Goal: Communication & Community: Connect with others

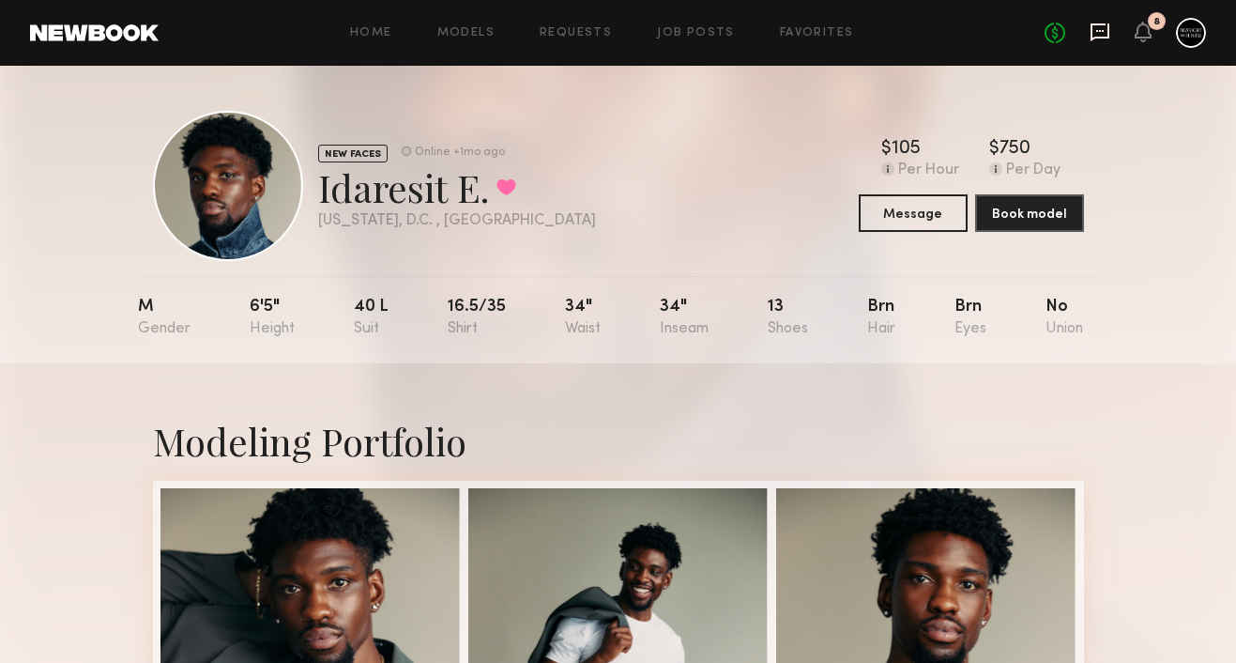
scroll to position [858, 0]
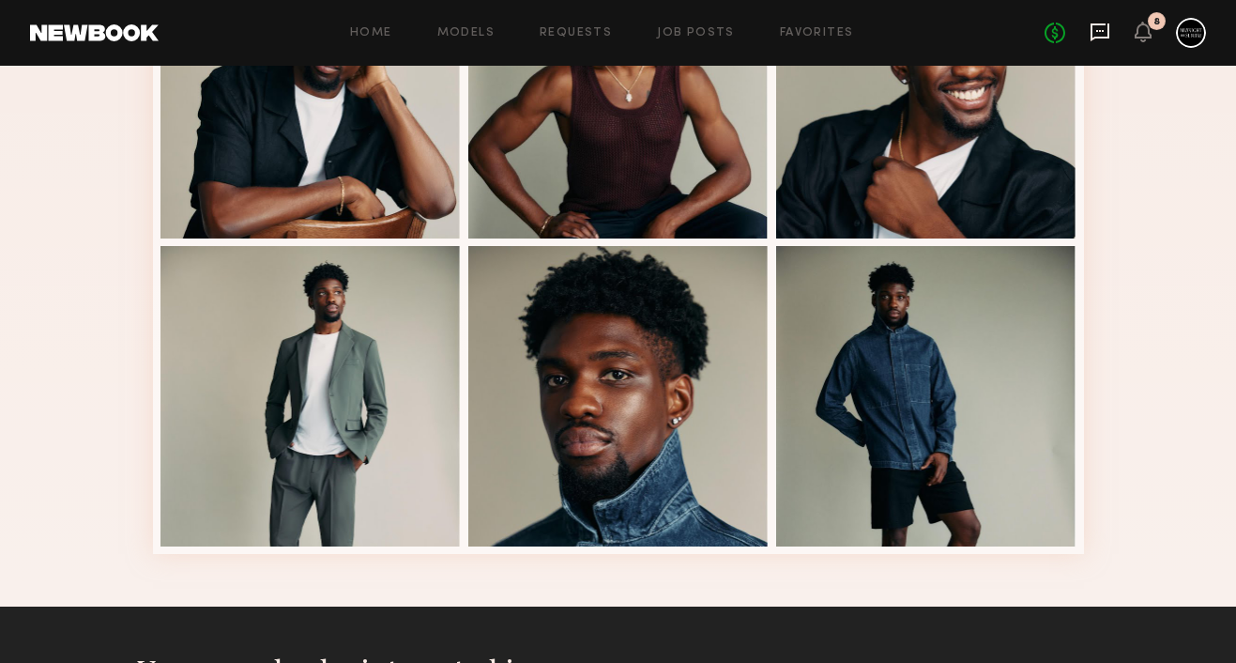
click at [1107, 35] on icon at bounding box center [1099, 32] width 19 height 18
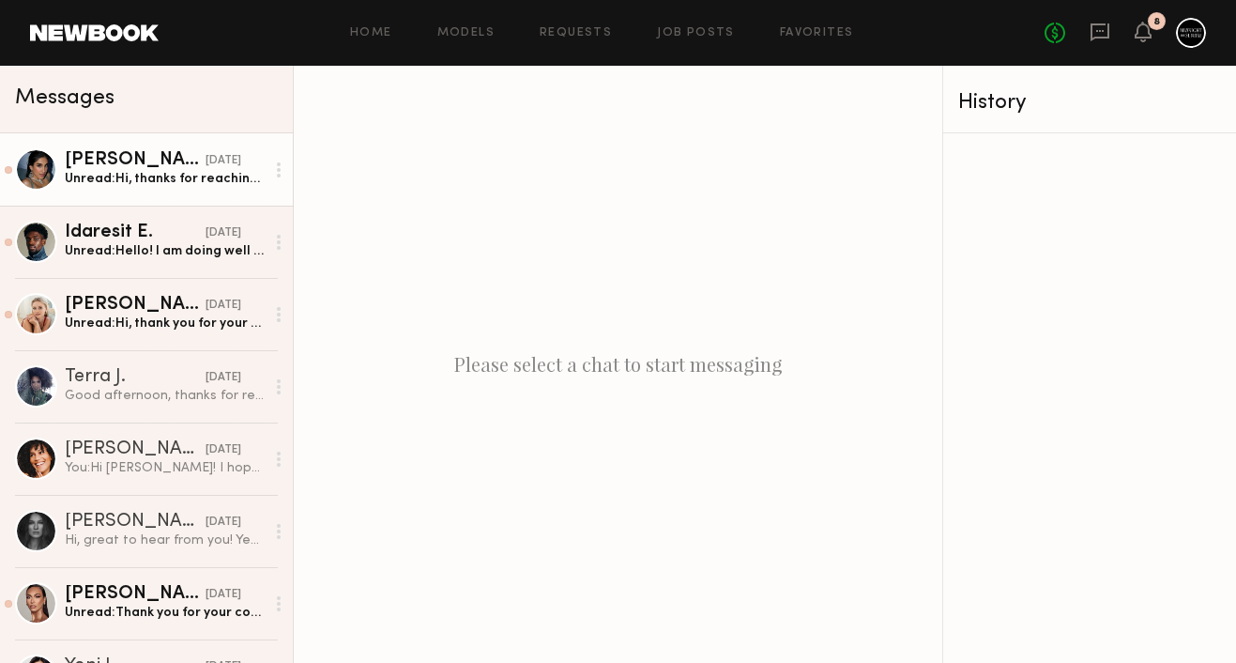
click at [165, 183] on div "Unread: Hi, thanks for reaching out! It looks like [DATE] is open on my schedul…" at bounding box center [165, 179] width 200 height 18
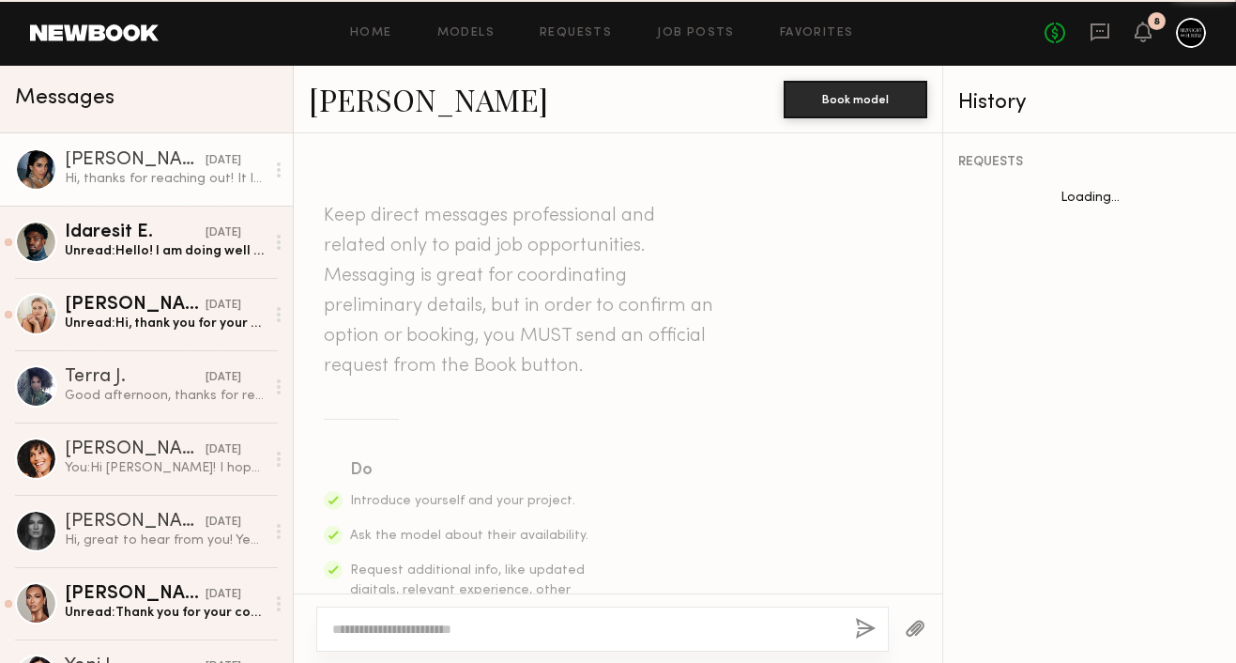
scroll to position [749, 0]
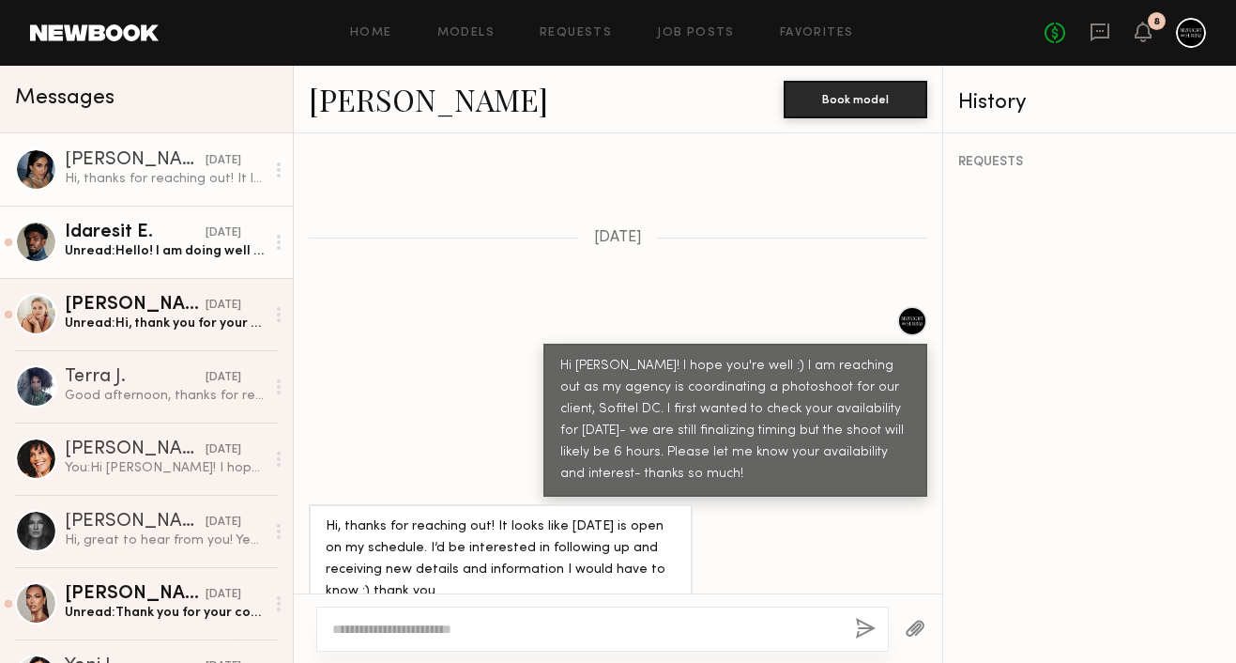
click at [145, 238] on div "Idaresit E." at bounding box center [135, 232] width 141 height 19
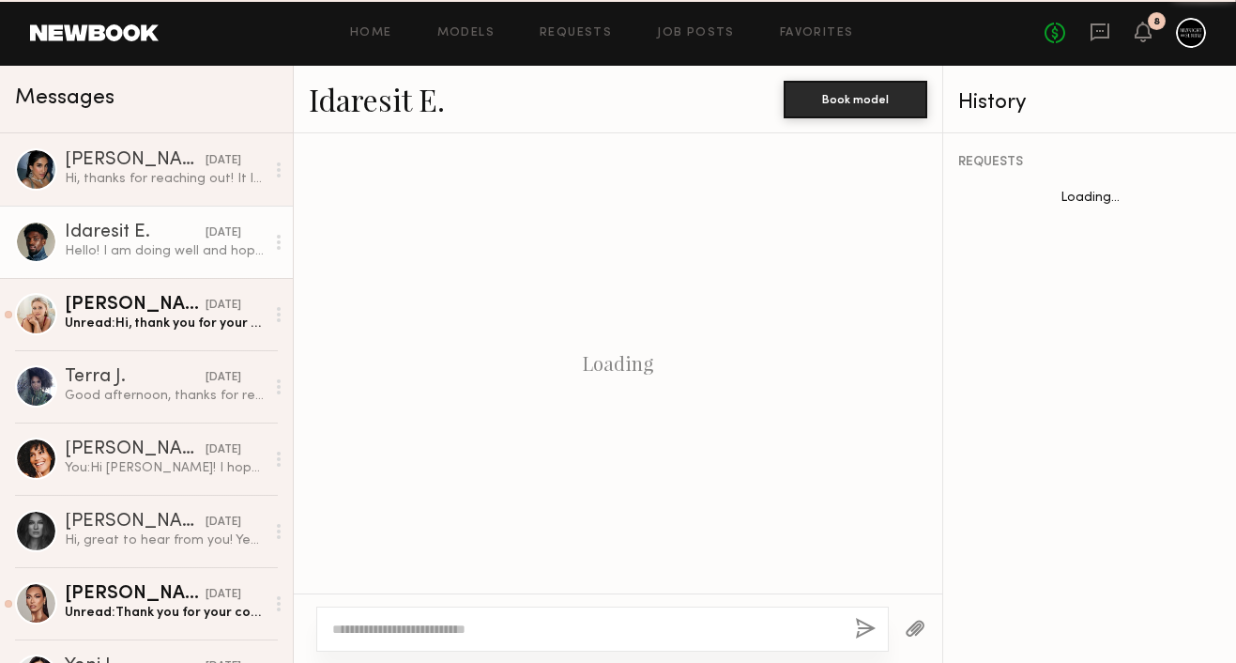
scroll to position [727, 0]
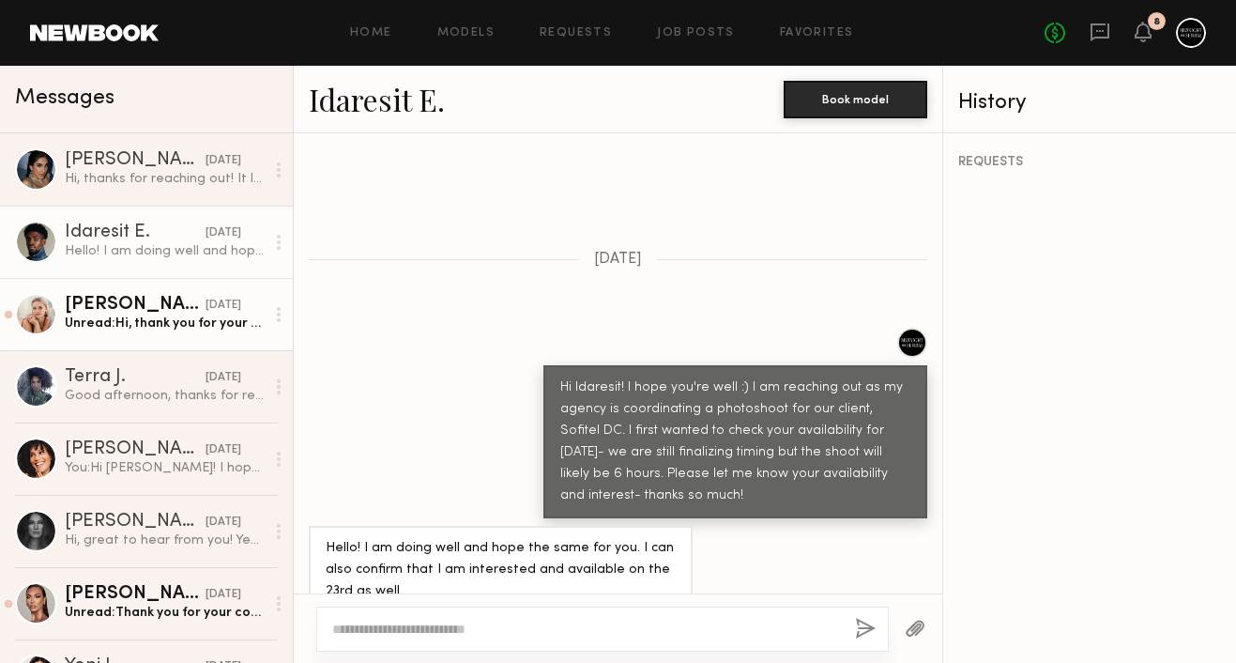
click at [138, 343] on link "[PERSON_NAME] [DATE] Unread: Hi, thank you for your message. Yes, I’ll be inter…" at bounding box center [146, 314] width 293 height 72
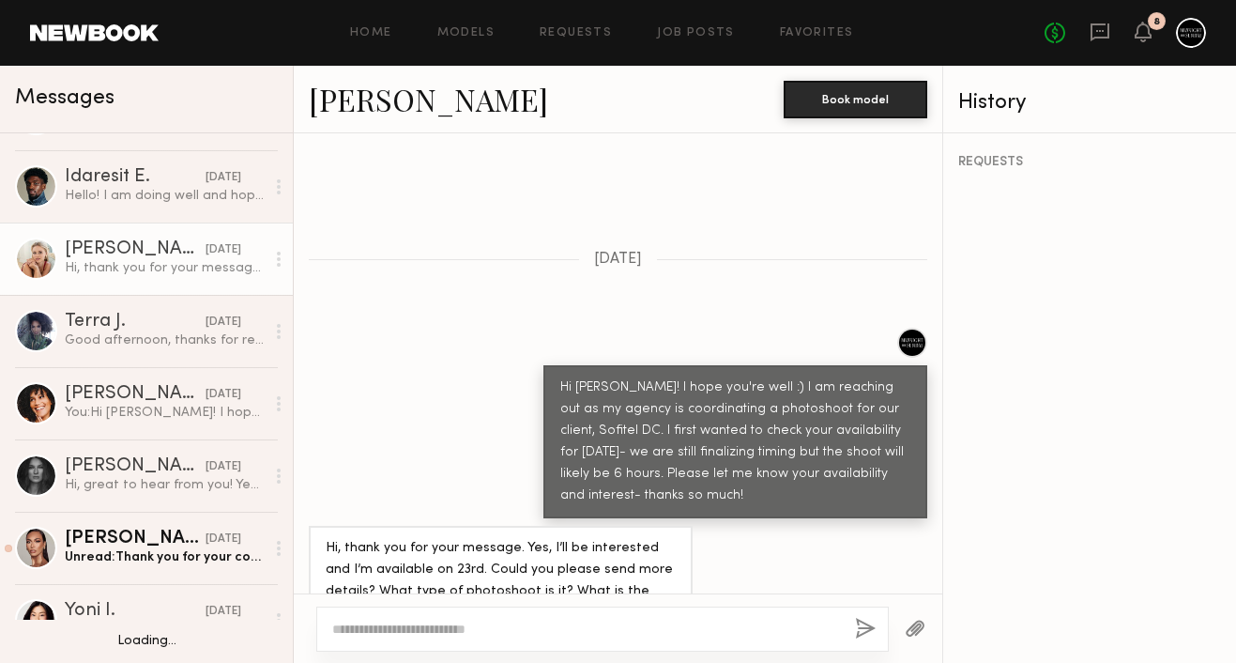
scroll to position [54, 0]
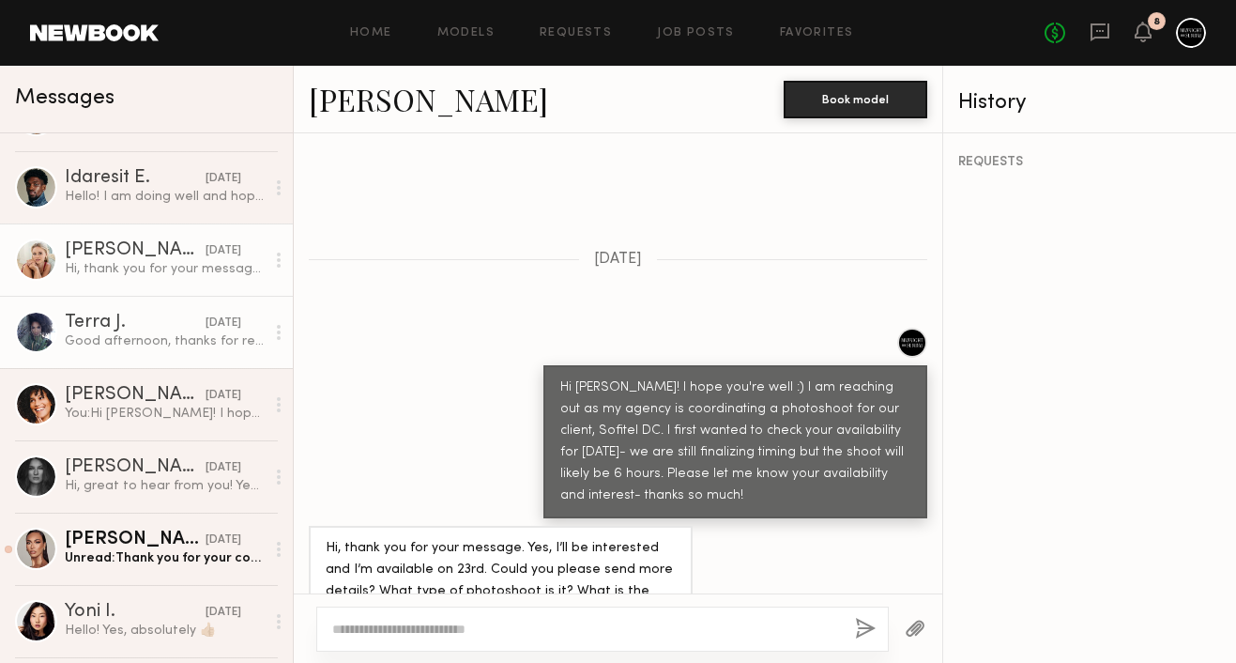
click at [96, 342] on div "Good afternoon, thanks for reaching out! I’m available and interested :)" at bounding box center [165, 341] width 200 height 18
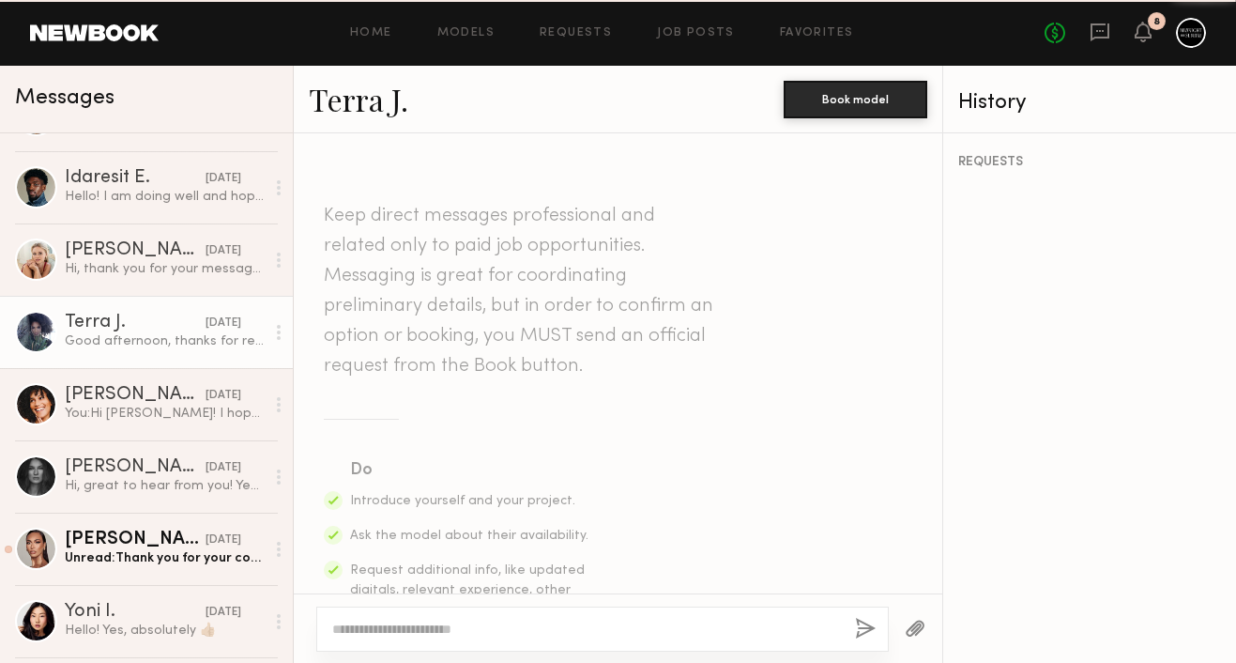
scroll to position [706, 0]
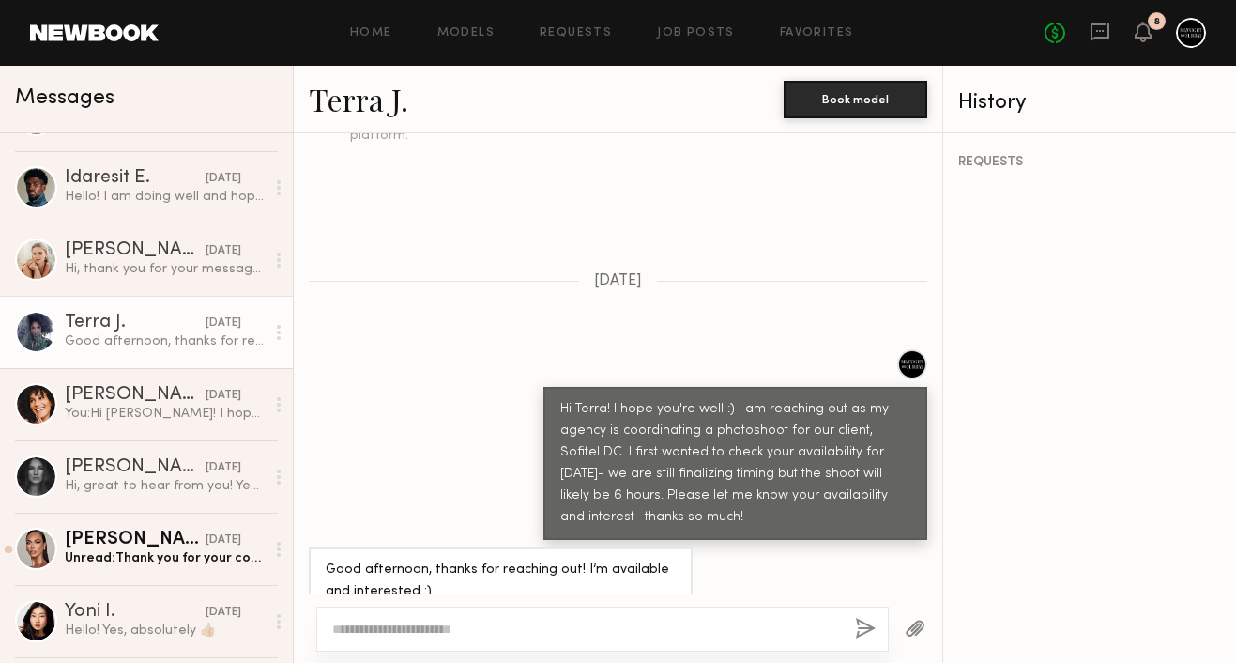
click at [363, 102] on link "Terra J." at bounding box center [358, 99] width 99 height 40
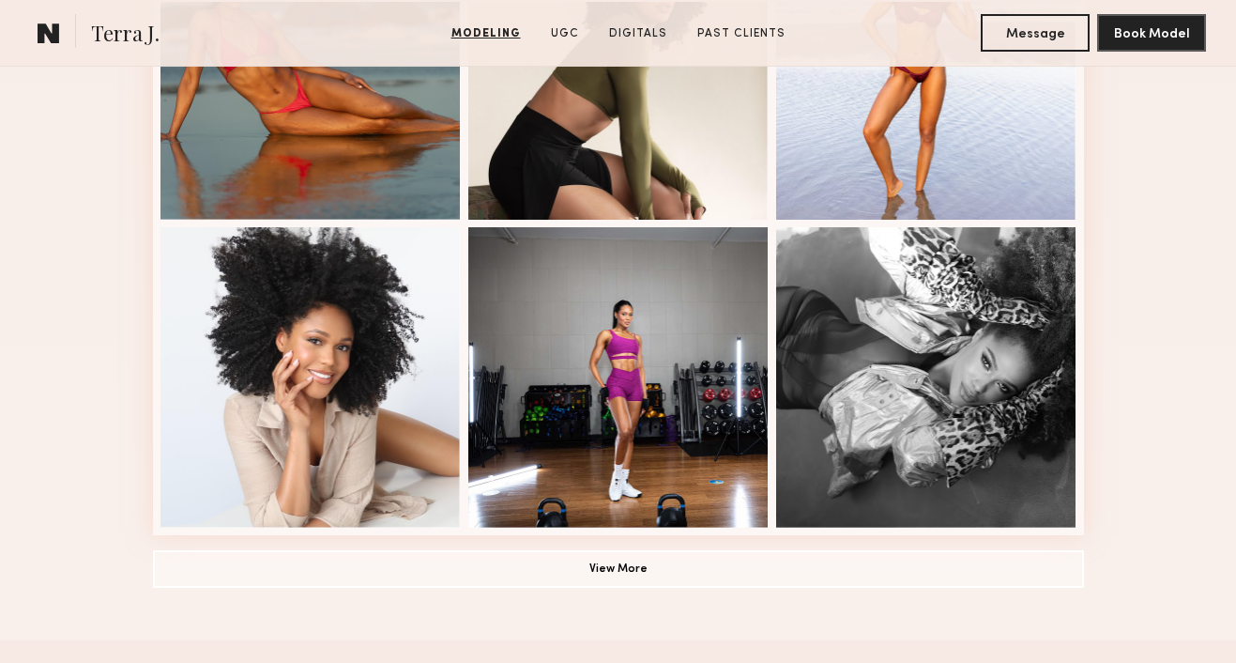
scroll to position [1382, 0]
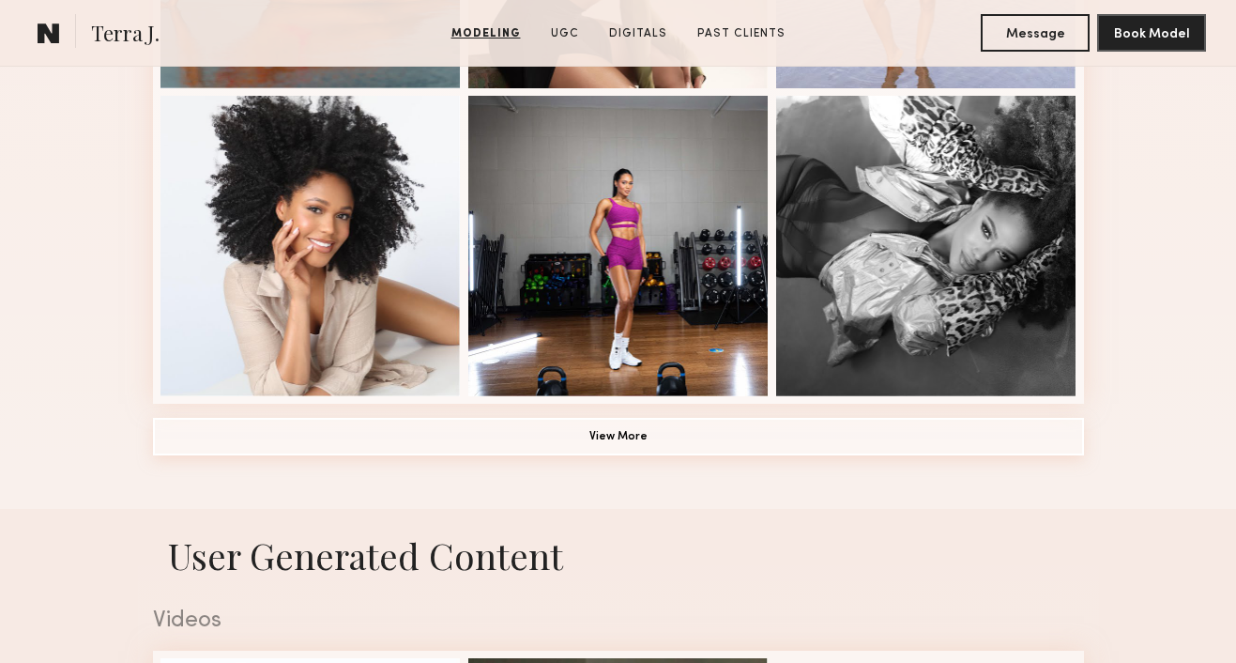
click at [484, 443] on button "View More" at bounding box center [618, 437] width 931 height 38
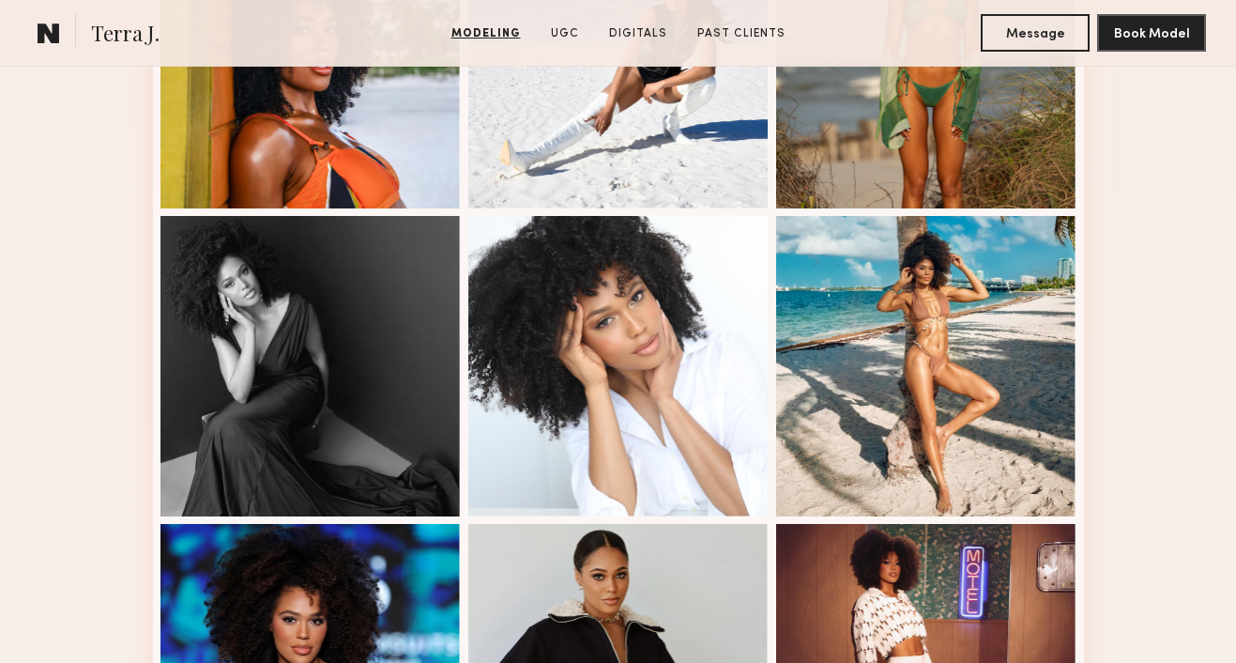
scroll to position [1379, 0]
